Goal: Task Accomplishment & Management: Manage account settings

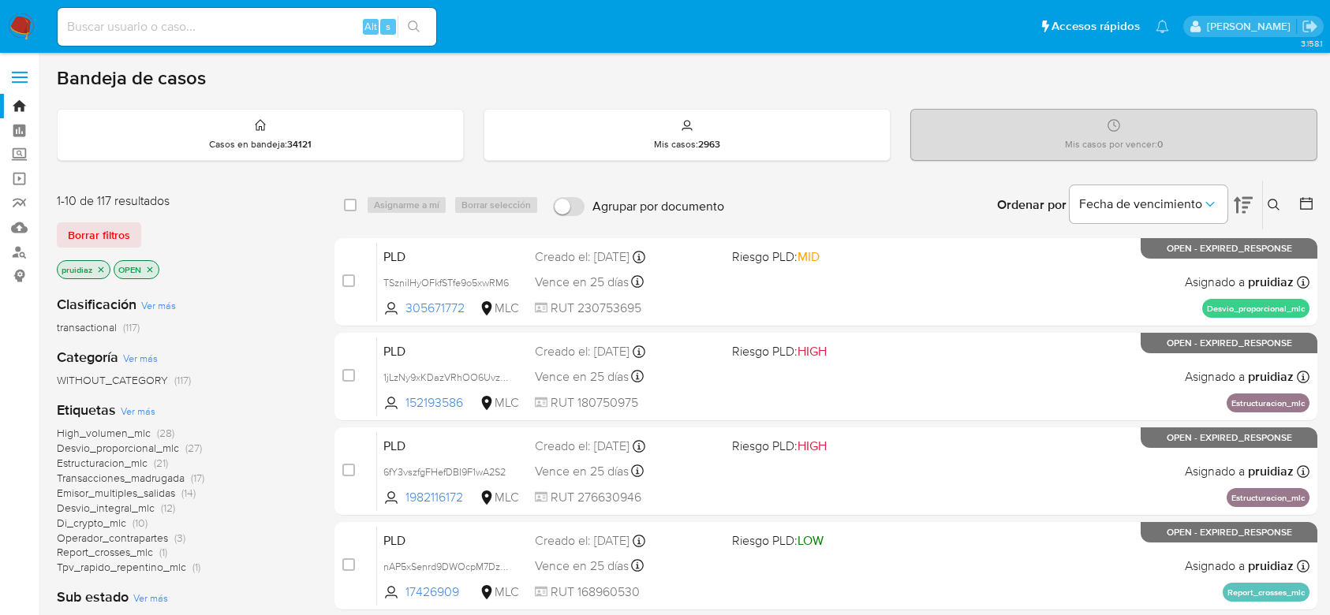
scroll to position [185, 0]
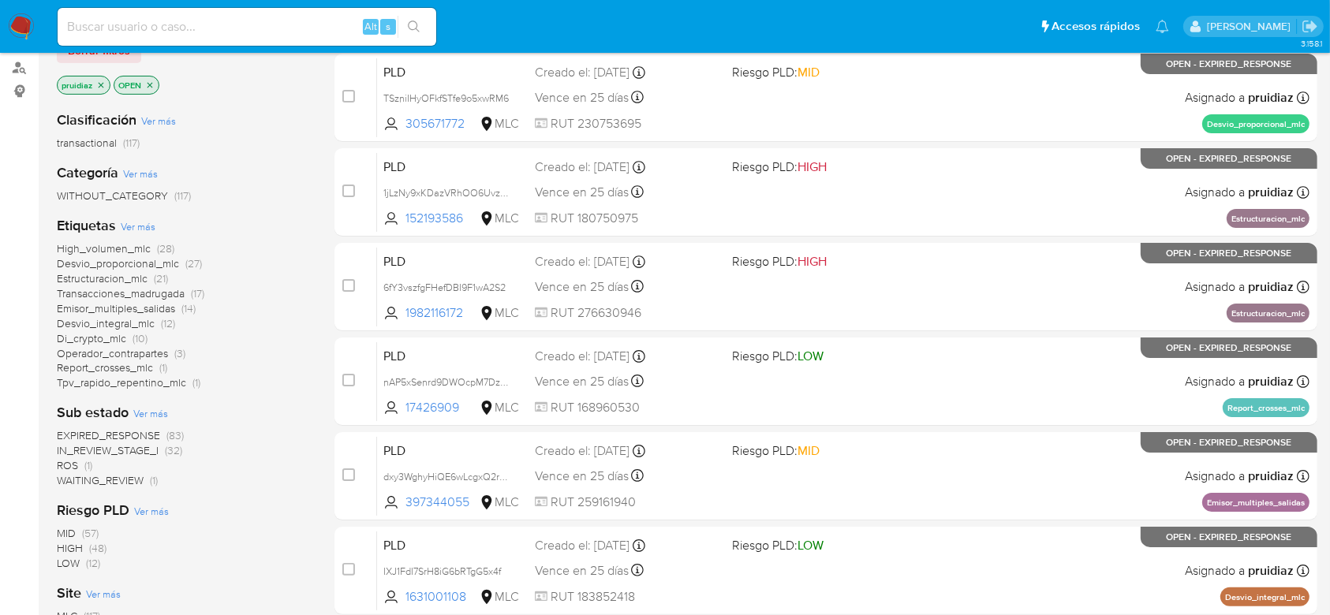
click at [16, 26] on img at bounding box center [21, 26] width 27 height 27
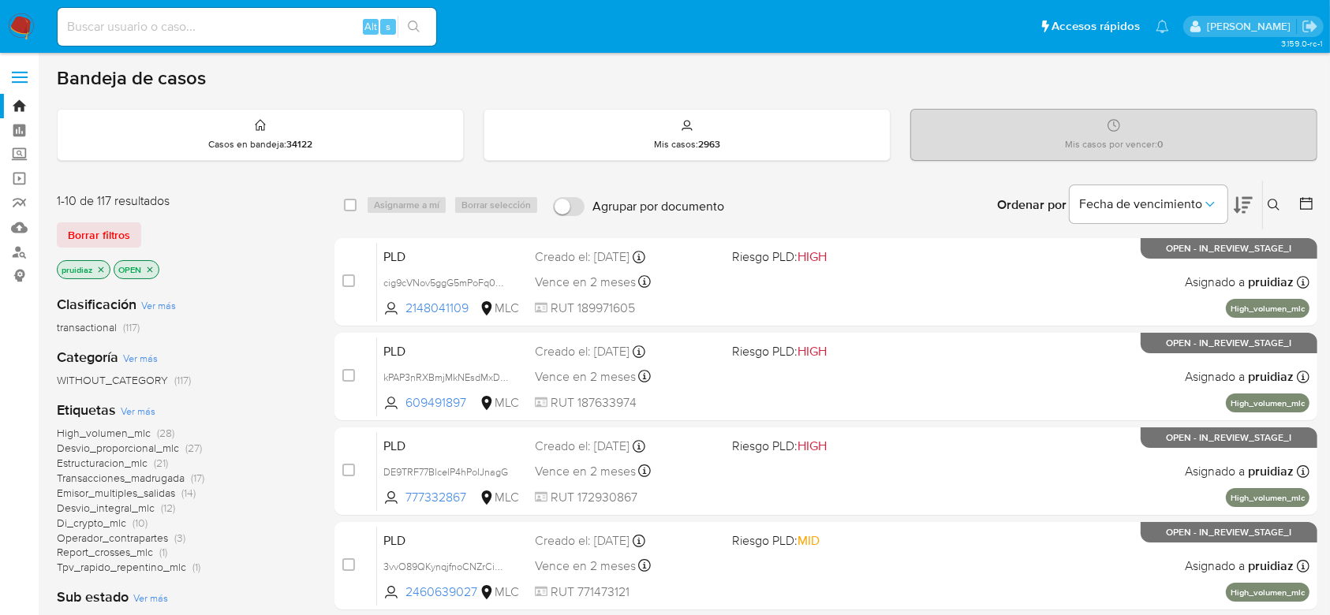
click at [1244, 206] on icon at bounding box center [1243, 205] width 19 height 17
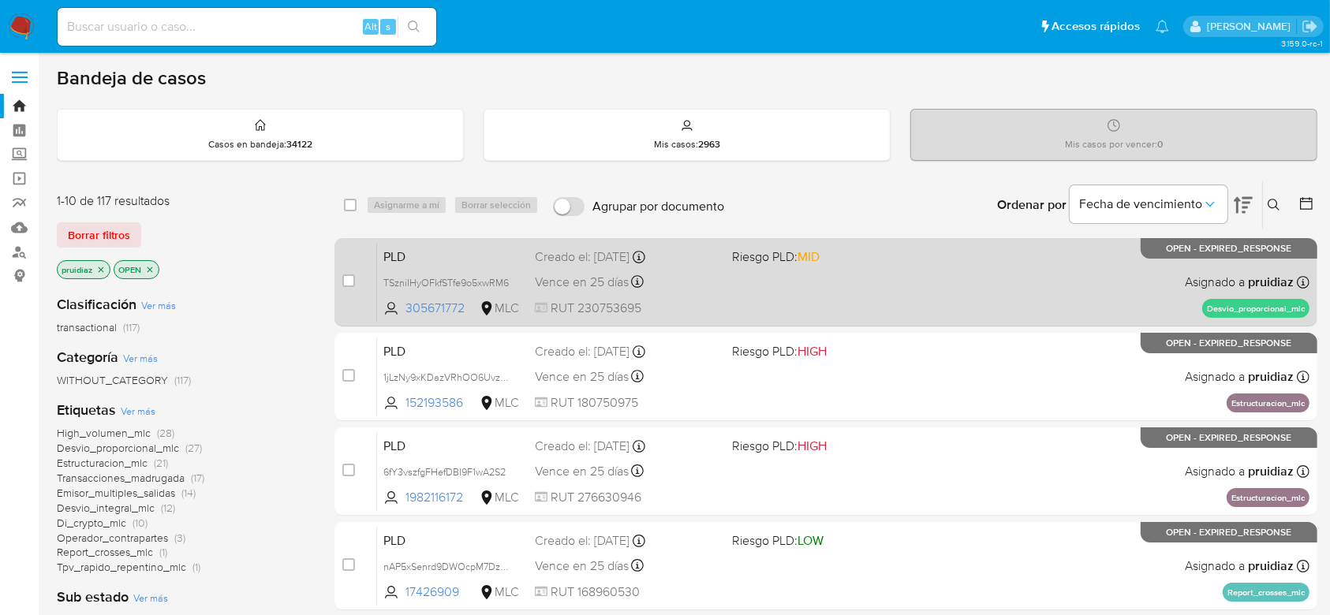
click at [924, 302] on div "PLD TSzniIHyOFkfSTfe9o5xwRM6 305671772 MLC Riesgo PLD: MID Creado el: 12/07/202…" at bounding box center [843, 282] width 933 height 80
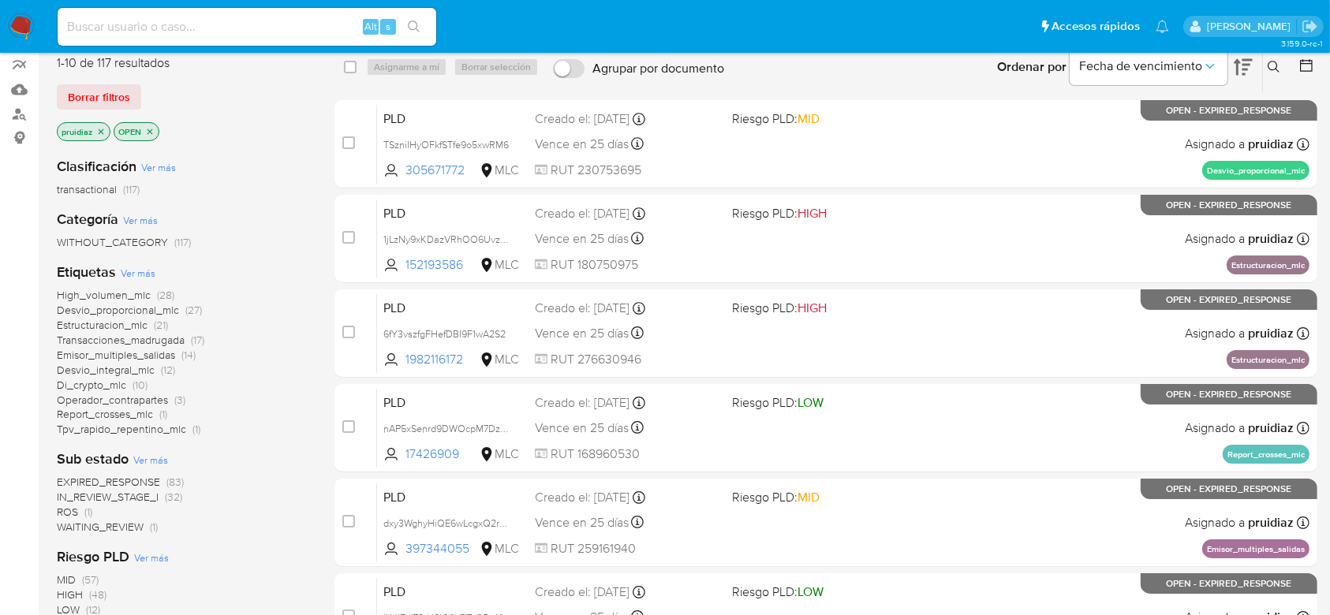
scroll to position [174, 0]
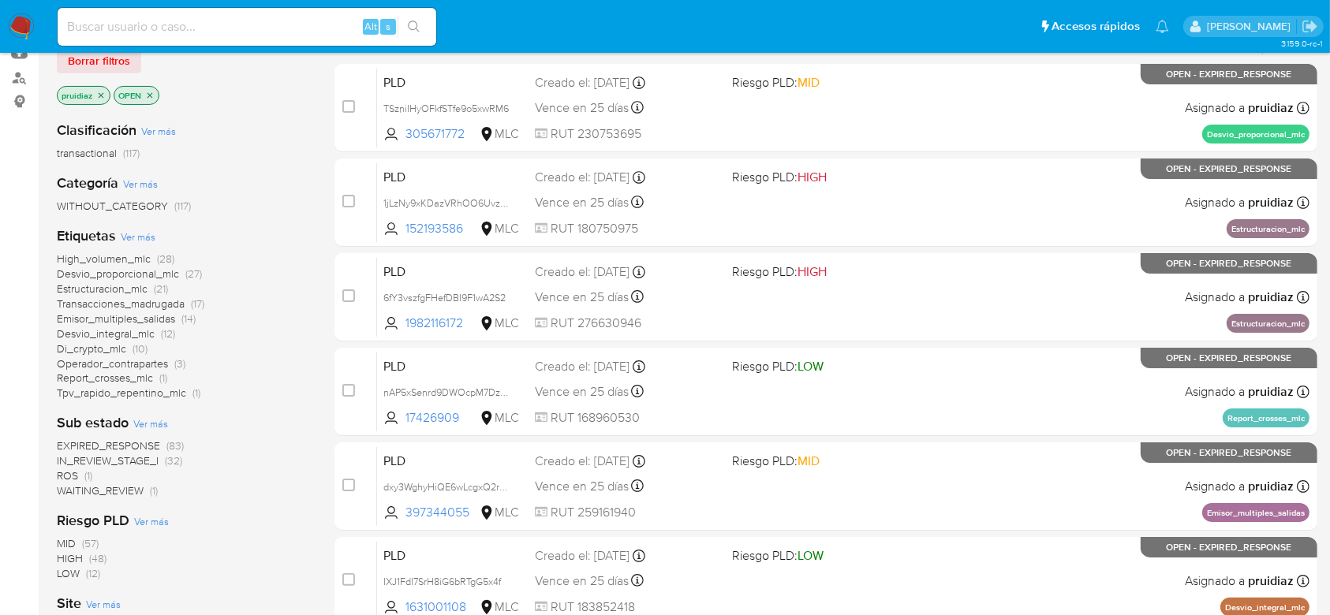
click at [125, 461] on span "IN_REVIEW_STAGE_I" at bounding box center [108, 461] width 102 height 16
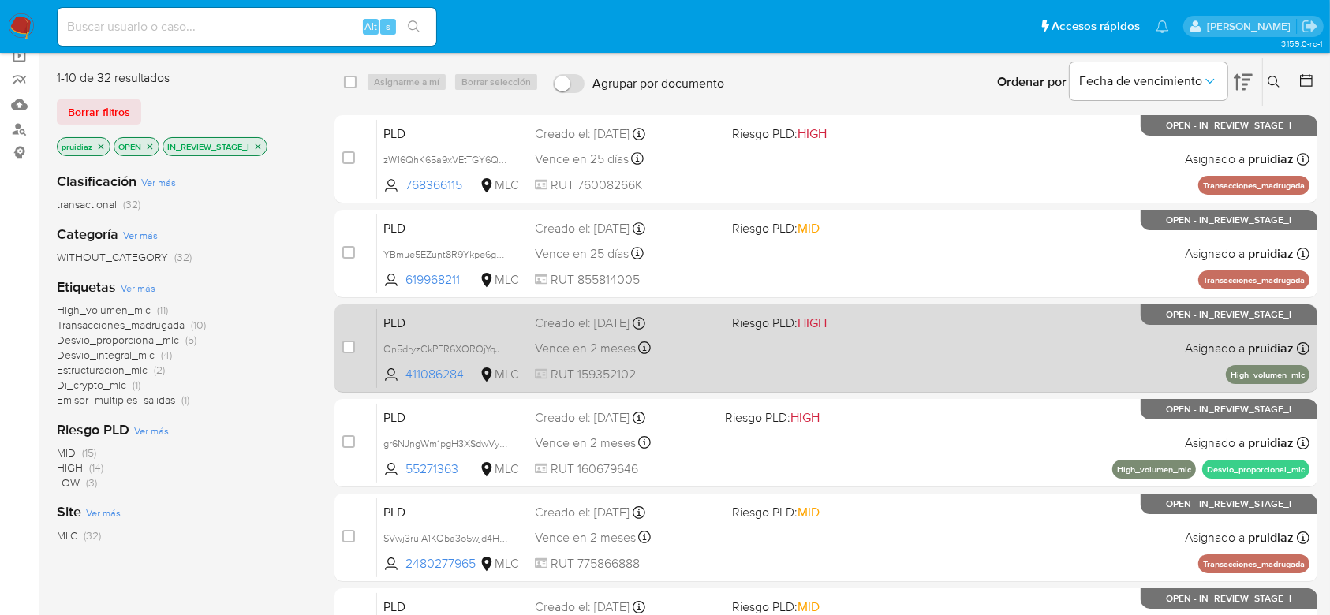
scroll to position [122, 0]
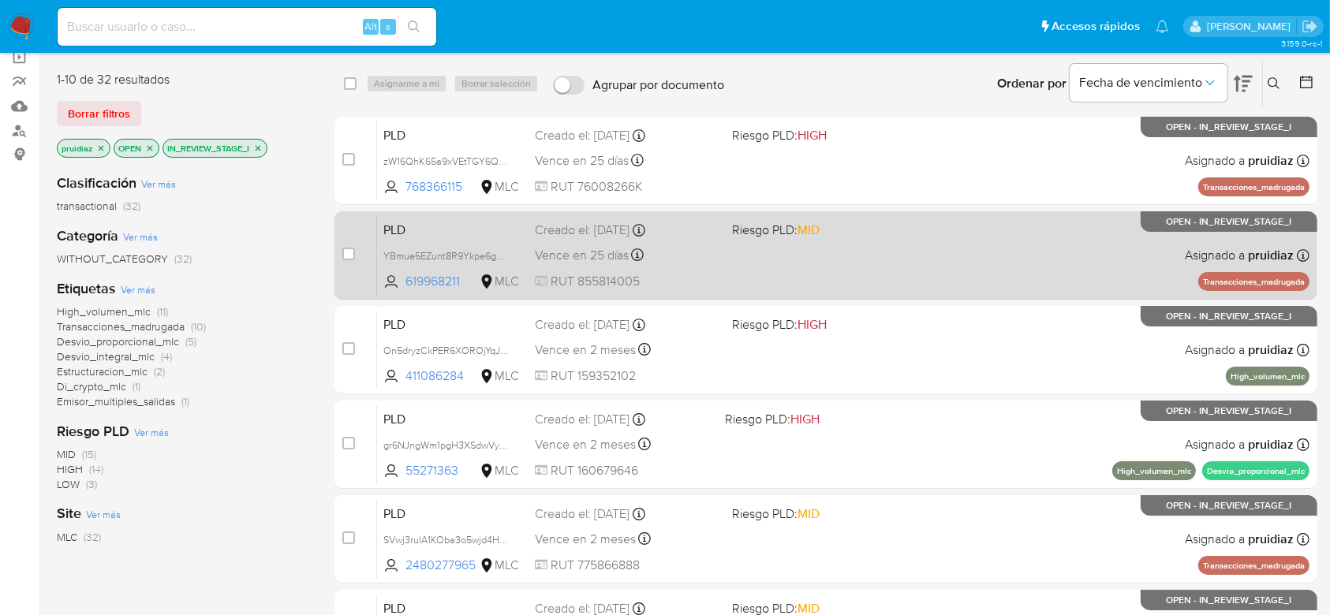
click at [1030, 262] on div "PLD YBmue5EZunt8R9Ykpe6g2kql 619968211 MLC Riesgo PLD: MID Creado el: 12/07/202…" at bounding box center [843, 255] width 933 height 80
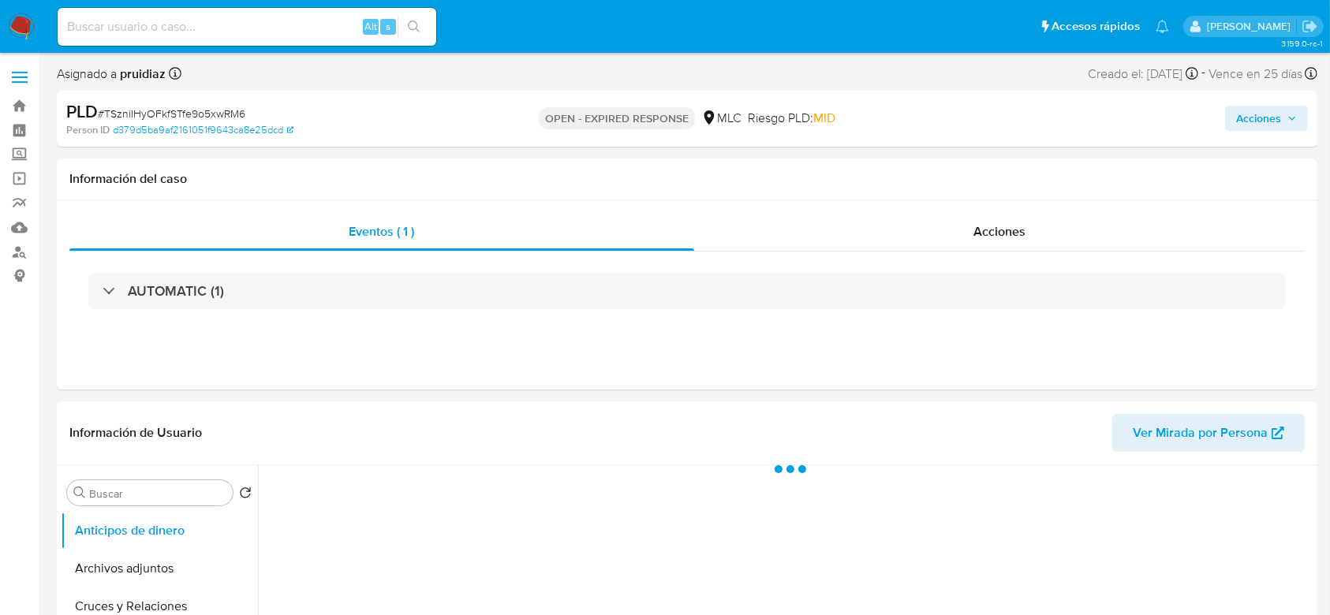
click at [1250, 114] on span "Acciones" at bounding box center [1258, 118] width 45 height 25
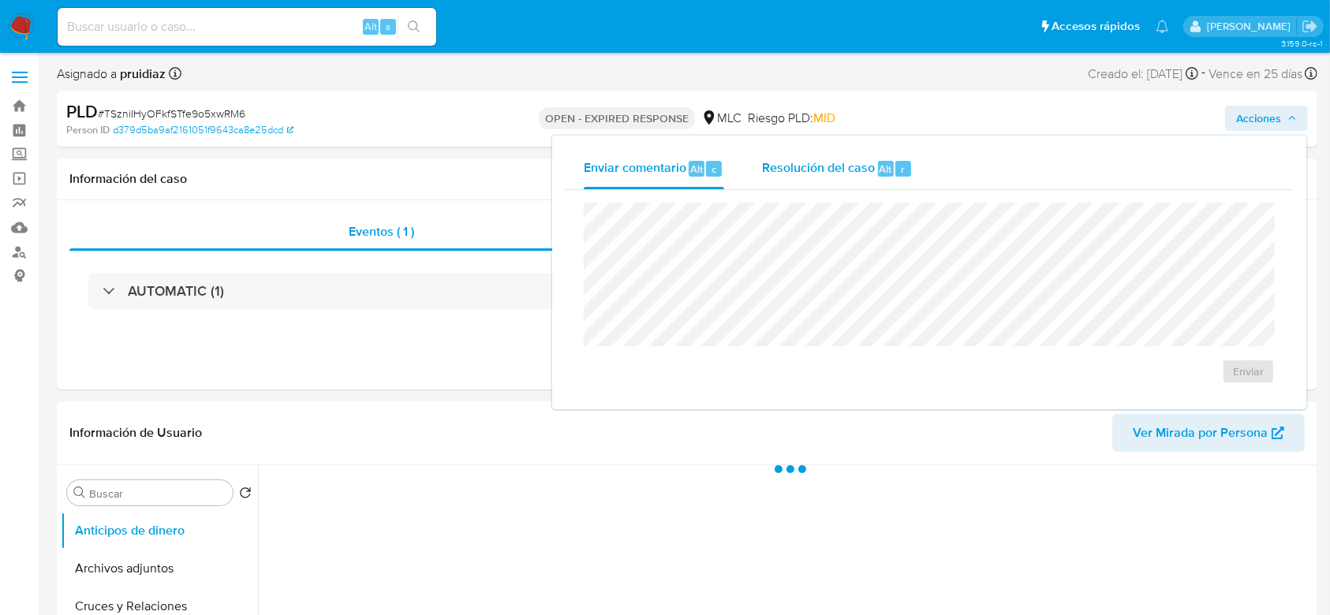
click at [847, 171] on span "Resolución del caso" at bounding box center [818, 168] width 113 height 18
select select "10"
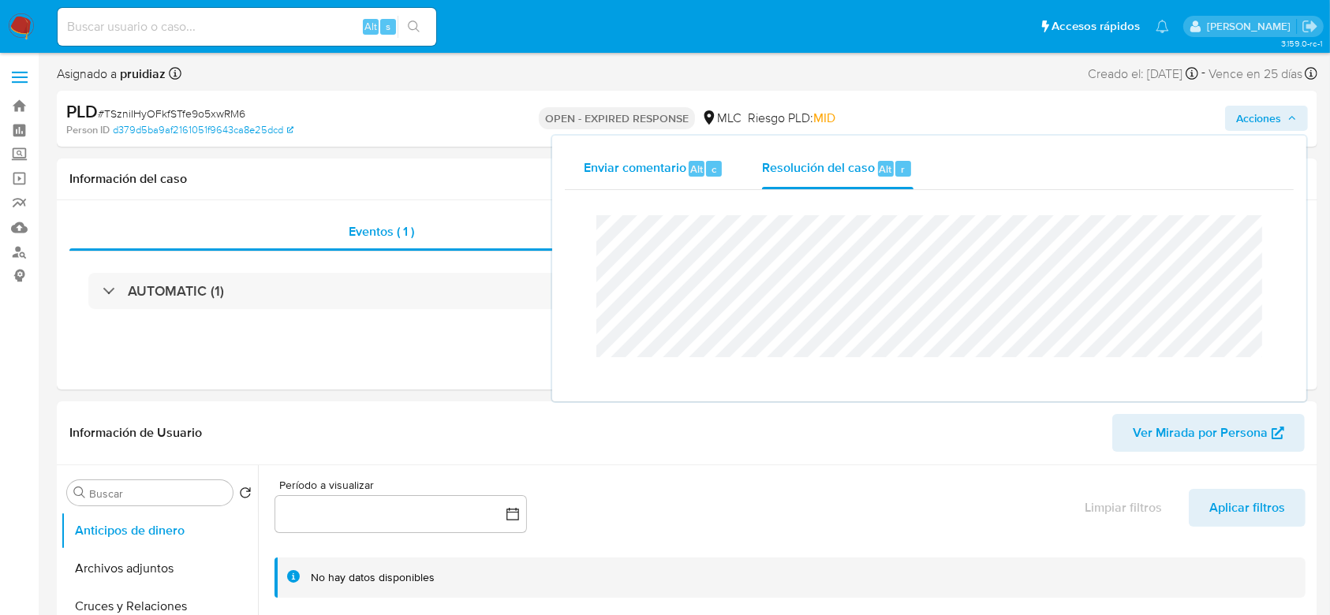
click at [668, 168] on span "Enviar comentario" at bounding box center [635, 168] width 103 height 18
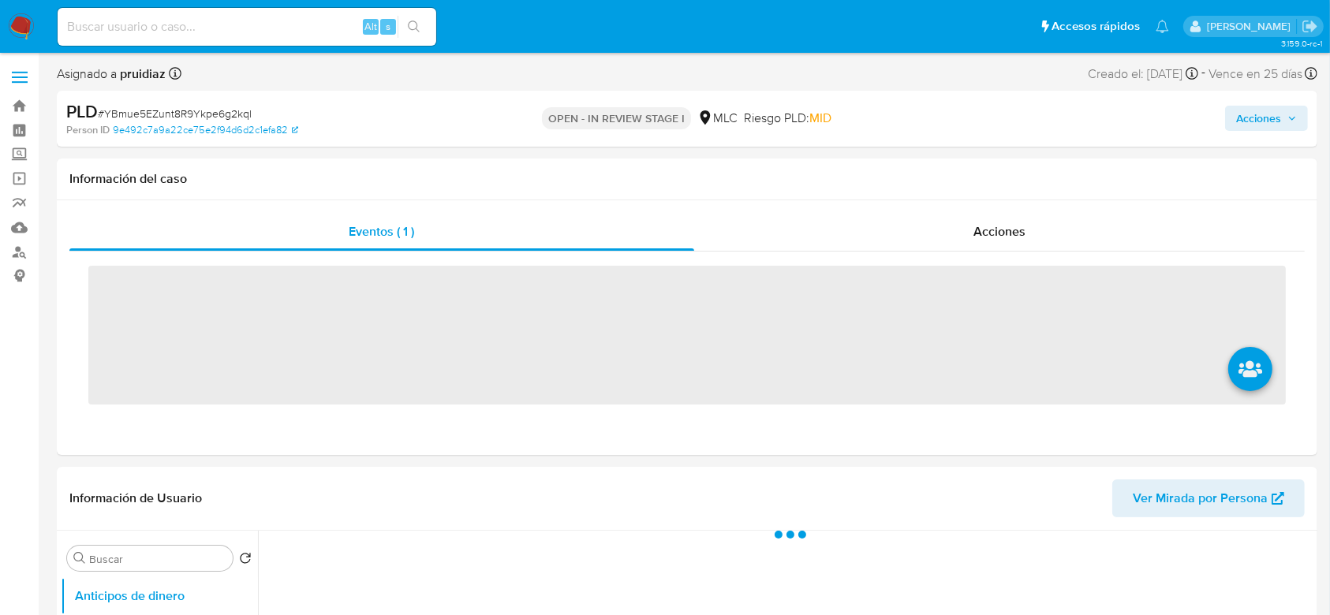
click at [1262, 111] on span "Acciones" at bounding box center [1258, 118] width 45 height 25
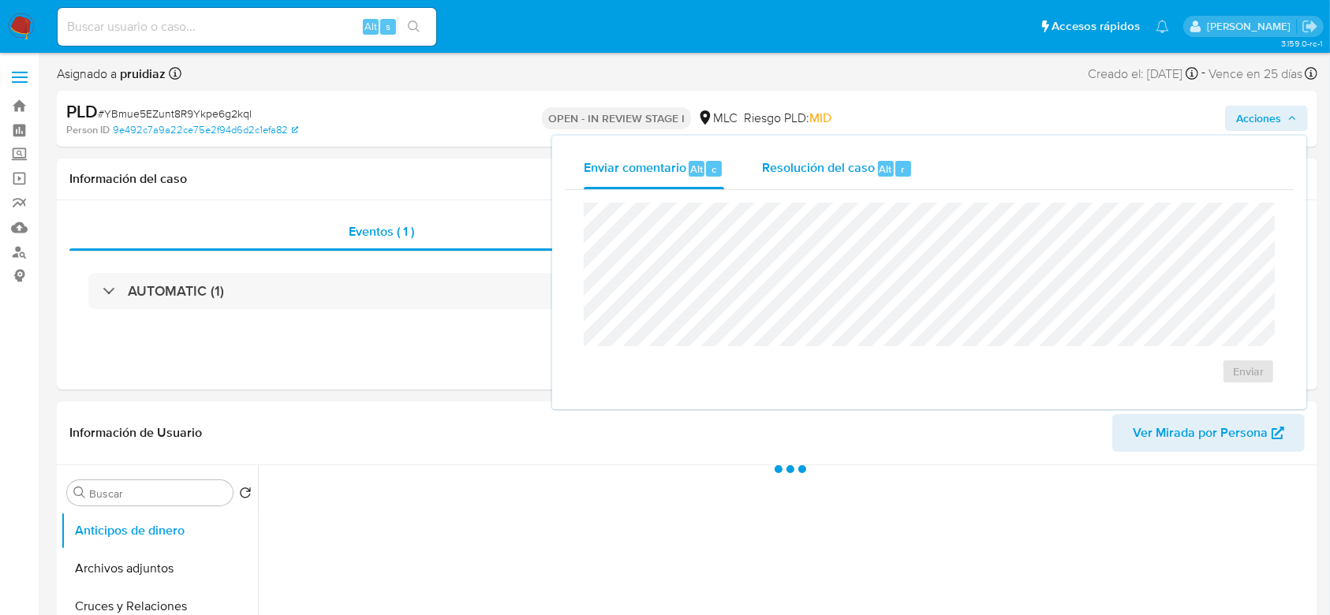
click at [847, 170] on span "Resolución del caso" at bounding box center [818, 168] width 113 height 18
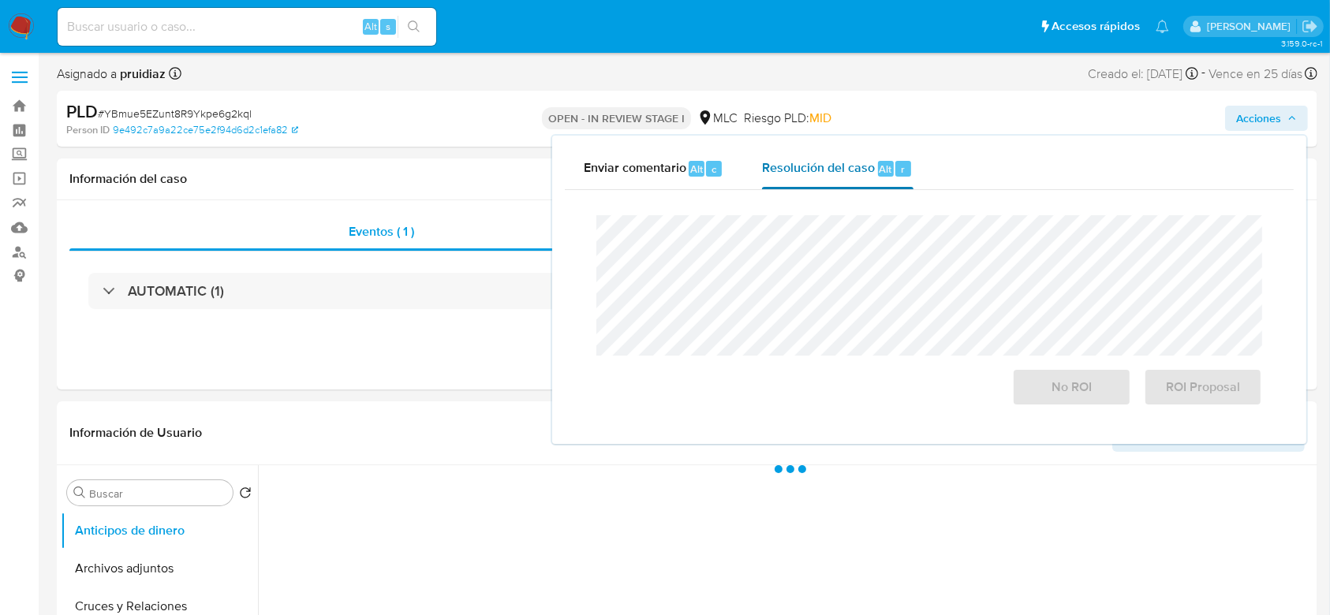
select select "10"
